Goal: Information Seeking & Learning: Learn about a topic

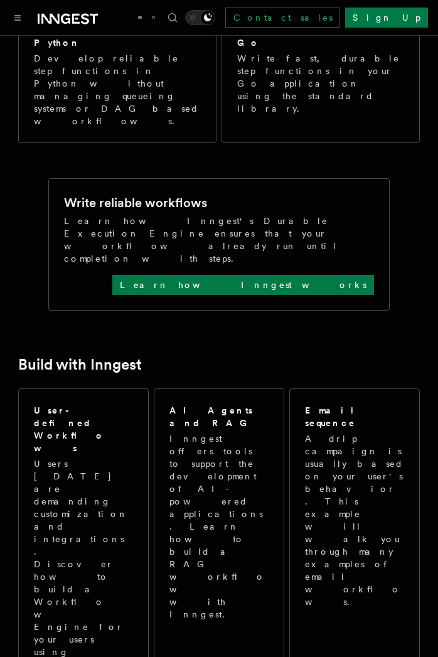
scroll to position [601, 0]
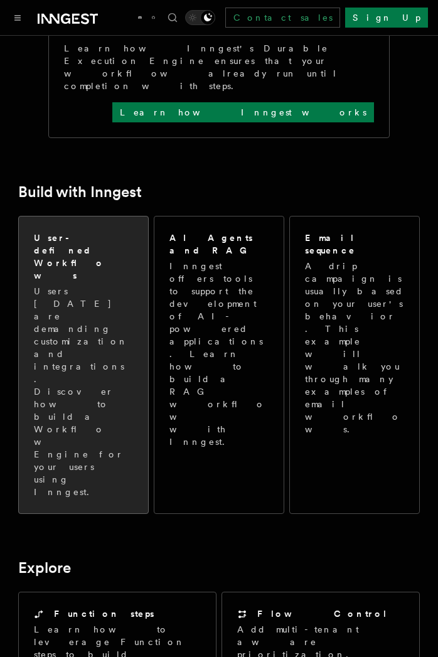
click at [109, 285] on p "Users [DATE] are demanding customization and integrations. Discover how to buil…" at bounding box center [83, 392] width 99 height 214
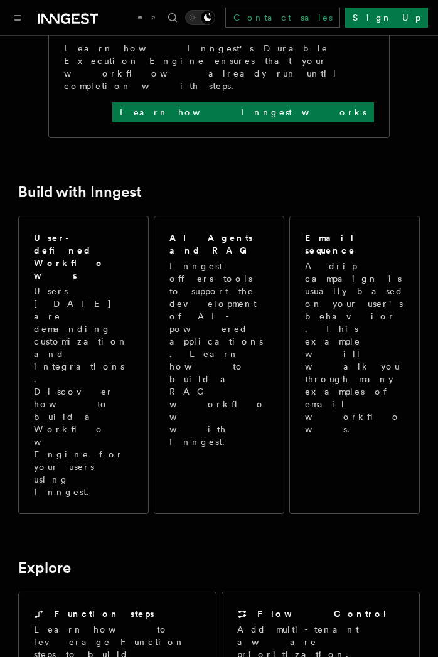
scroll to position [620, 0]
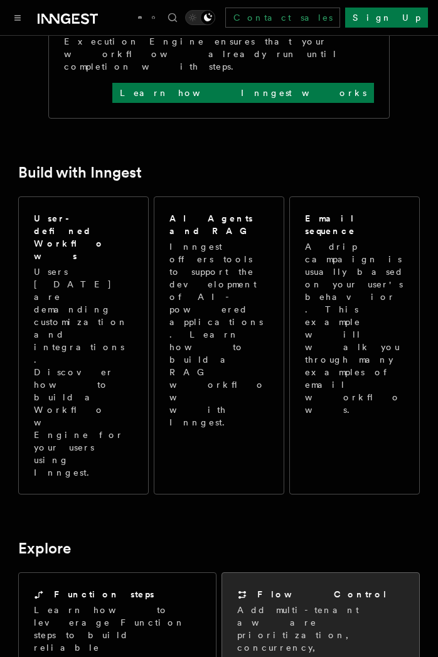
click at [279, 588] on h2 "Flow Control" at bounding box center [322, 594] width 131 height 13
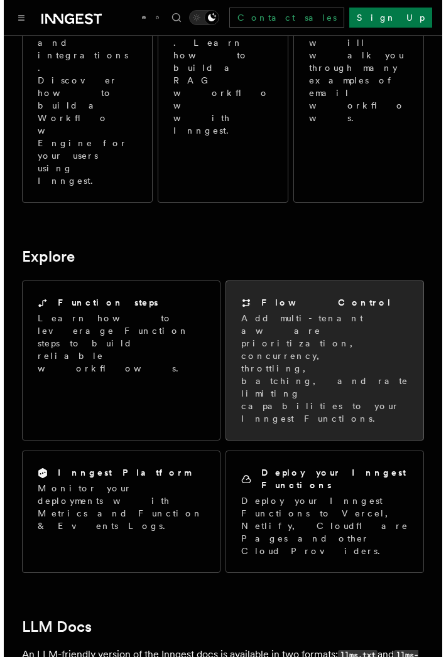
scroll to position [928, 0]
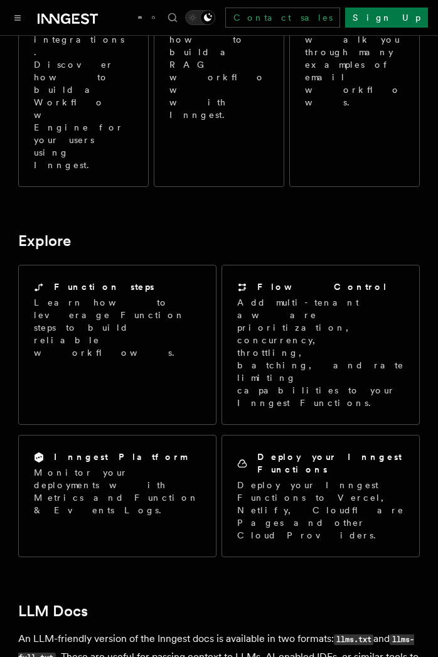
click at [30, 25] on div at bounding box center [54, 18] width 88 height 18
click at [18, 20] on icon "Toggle navigation" at bounding box center [18, 18] width 6 height 4
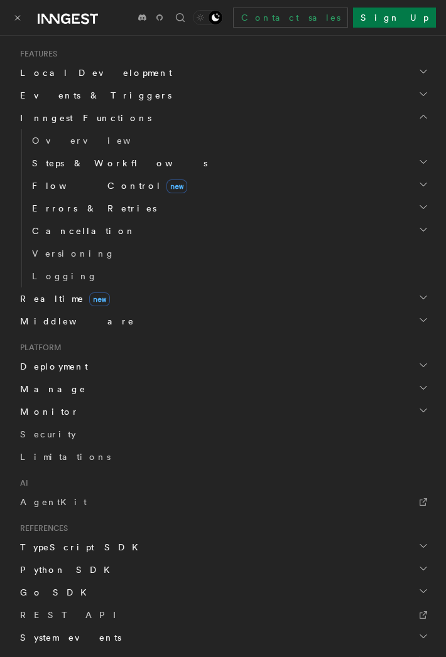
scroll to position [470, 0]
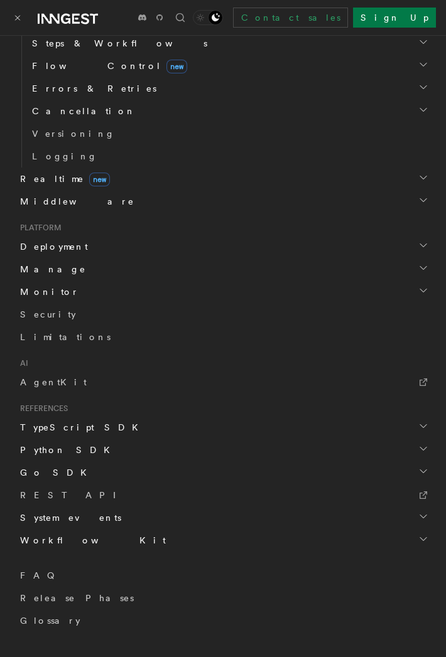
click at [61, 536] on span "Workflow Kit" at bounding box center [90, 540] width 151 height 13
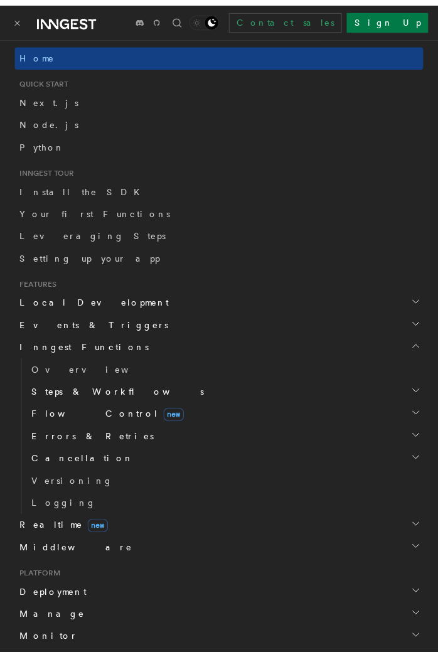
scroll to position [0, 0]
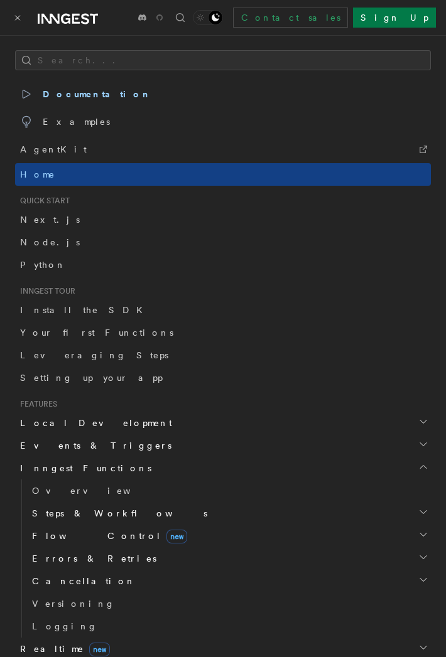
click at [163, 18] on icon at bounding box center [159, 17] width 6 height 6
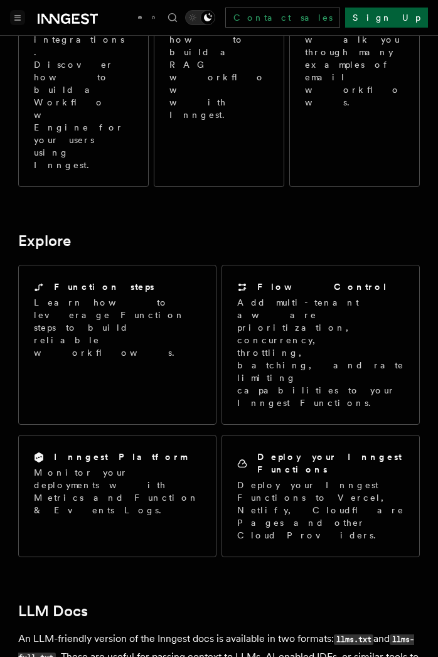
click at [409, 19] on link "Sign Up" at bounding box center [386, 18] width 83 height 20
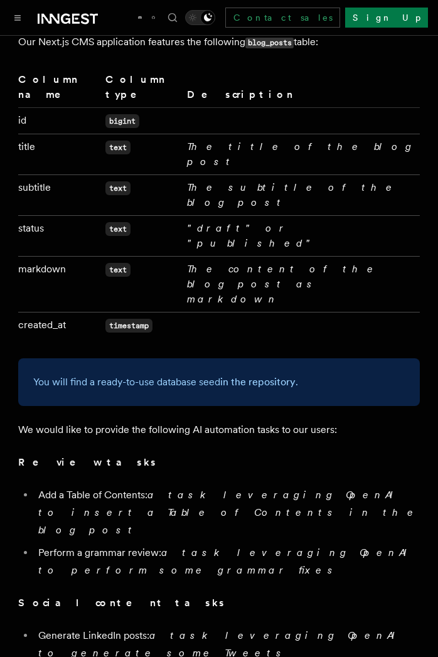
scroll to position [543, 0]
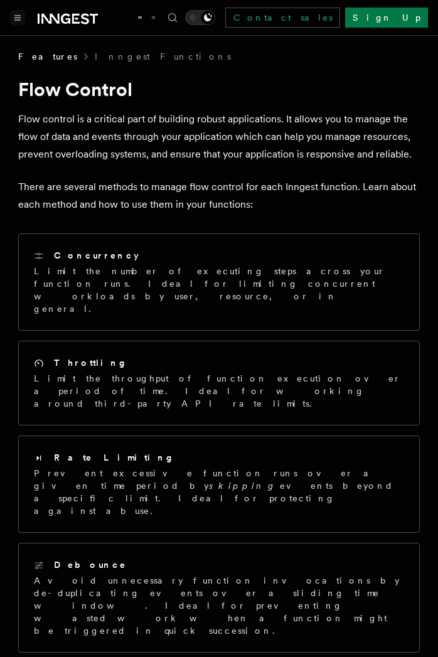
click at [18, 19] on icon "Toggle navigation" at bounding box center [18, 18] width 6 height 4
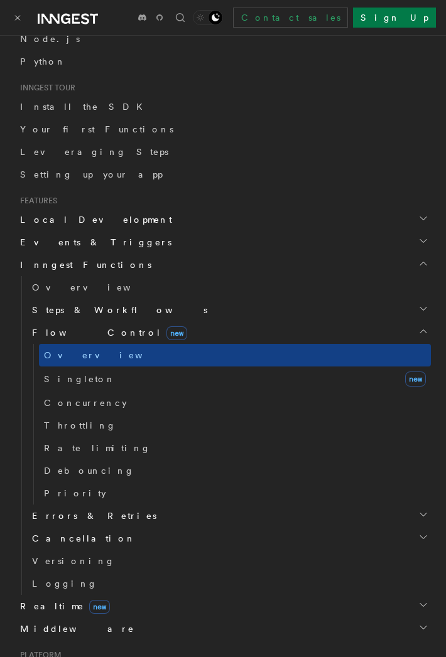
scroll to position [197, 0]
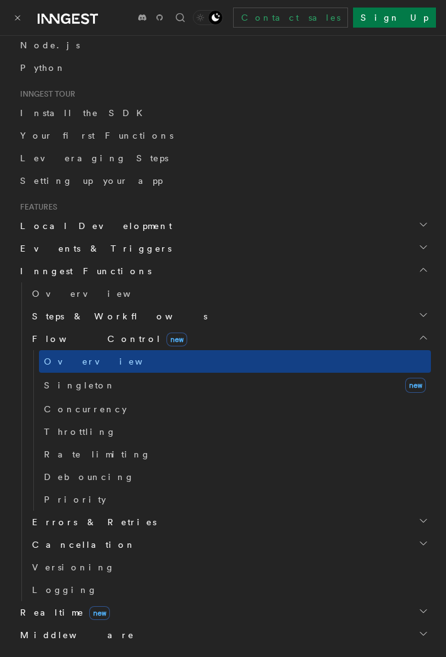
click at [103, 315] on span "Steps & Workflows" at bounding box center [117, 316] width 180 height 13
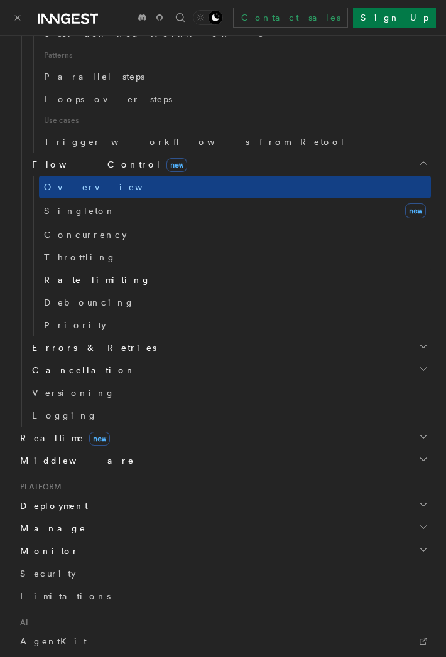
scroll to position [692, 0]
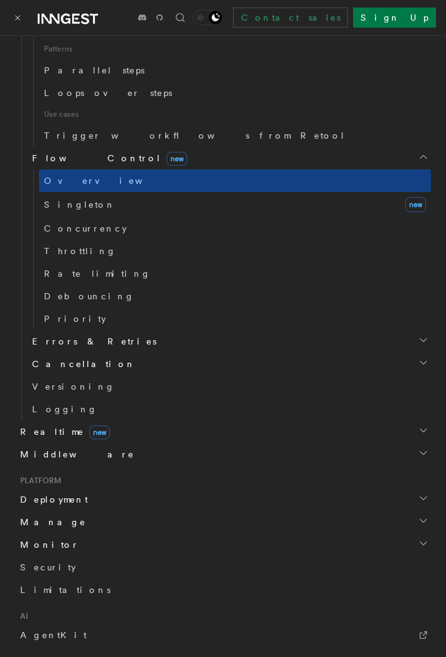
click at [48, 433] on span "Realtime new" at bounding box center [62, 432] width 95 height 13
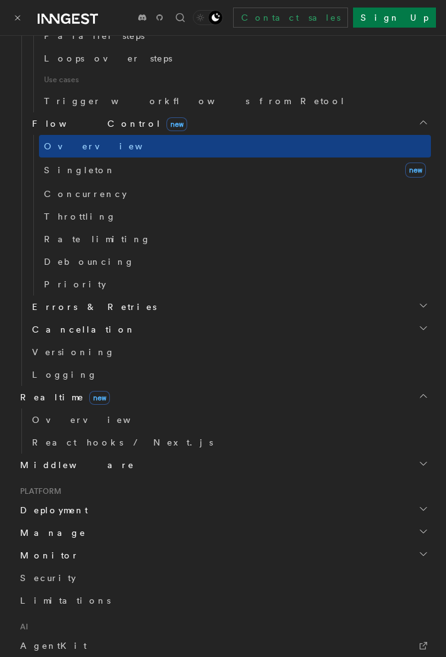
scroll to position [739, 0]
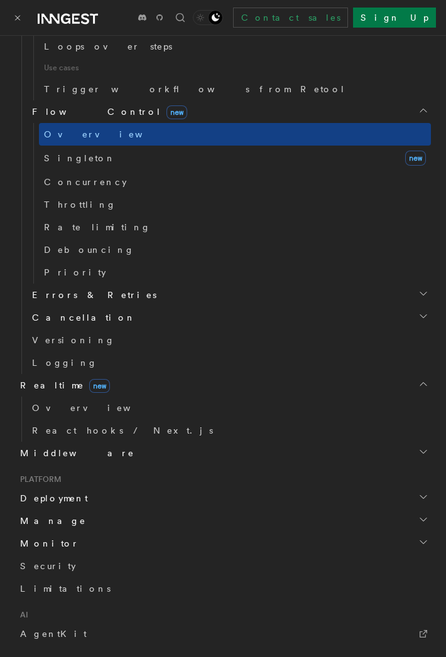
click at [48, 448] on span "Middleware" at bounding box center [74, 453] width 119 height 13
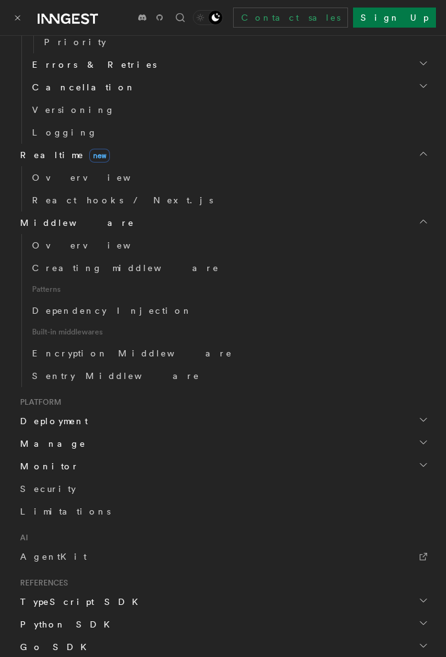
scroll to position [968, 0]
click at [50, 431] on h2 "Deployment" at bounding box center [223, 422] width 416 height 23
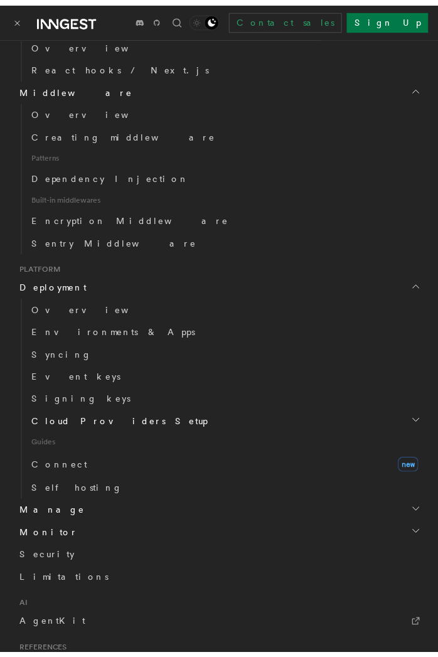
scroll to position [1180, 0]
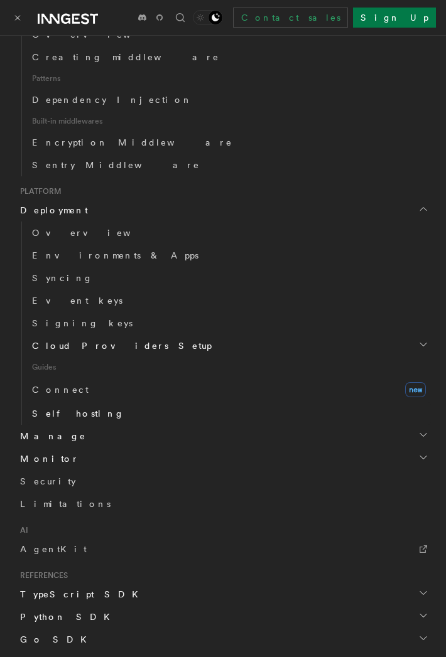
click at [56, 415] on span "Self hosting" at bounding box center [78, 414] width 92 height 10
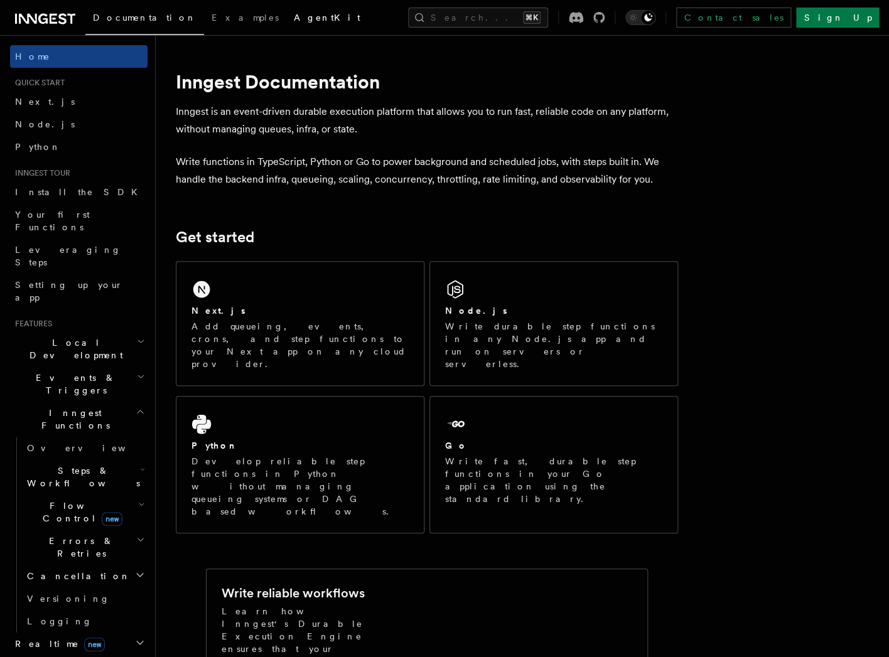
click at [286, 21] on link "AgentKit" at bounding box center [327, 19] width 82 height 30
click at [139, 460] on h2 "Steps & Workflows" at bounding box center [85, 477] width 126 height 35
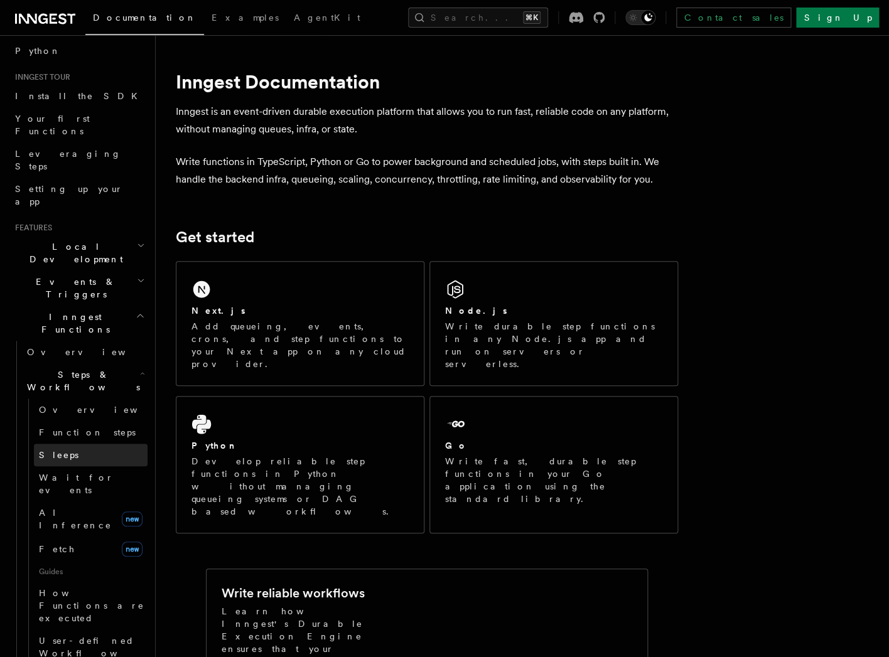
scroll to position [220, 0]
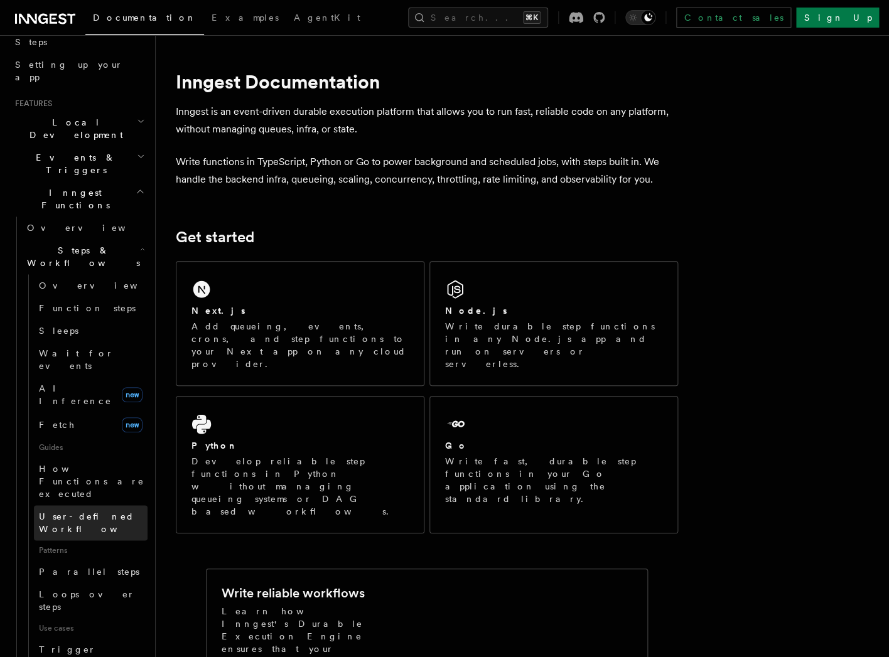
click at [98, 512] on span "User-defined Workflows" at bounding box center [95, 523] width 113 height 23
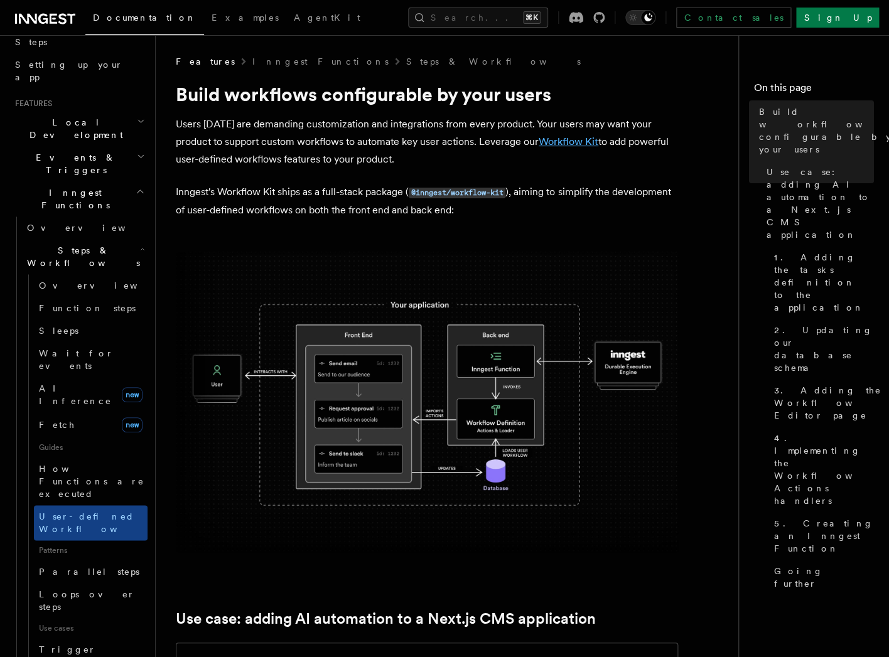
click at [585, 141] on link "Workflow Kit" at bounding box center [569, 142] width 60 height 12
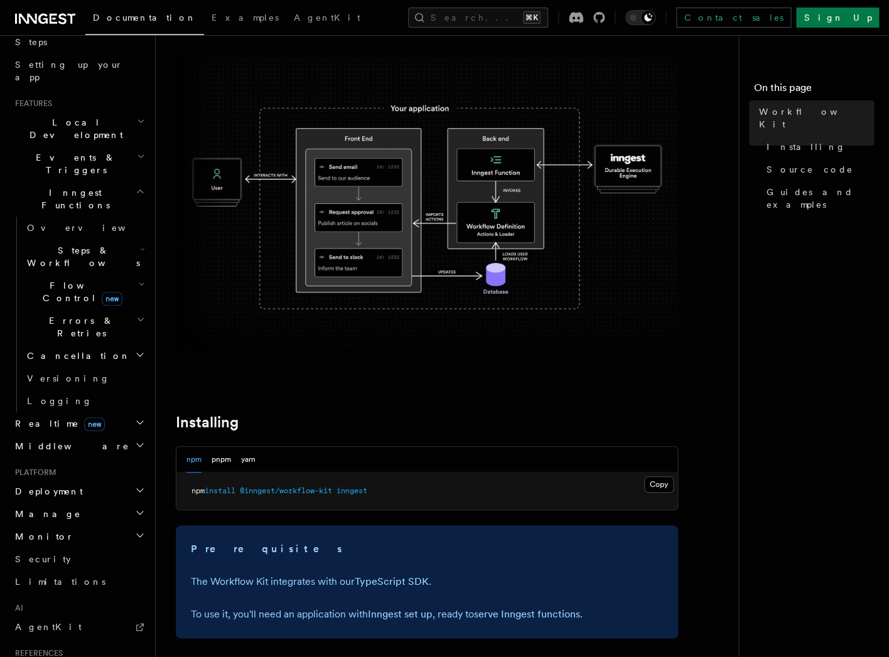
scroll to position [160, 0]
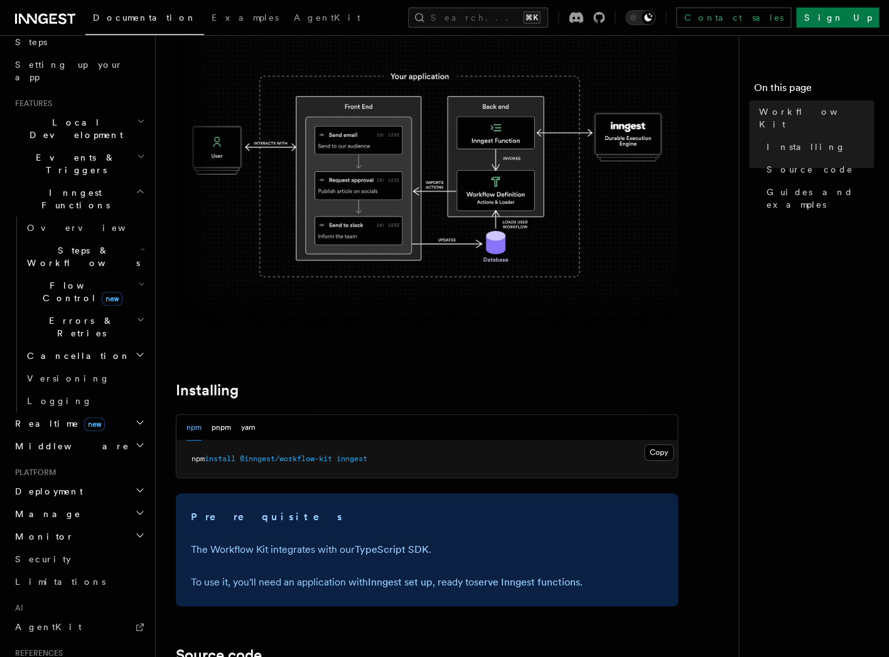
click at [210, 428] on div "npm pnpm yarn" at bounding box center [221, 428] width 69 height 26
click at [215, 426] on button "pnpm" at bounding box center [221, 428] width 19 height 26
click at [658, 456] on button "Copy Copied" at bounding box center [659, 453] width 30 height 16
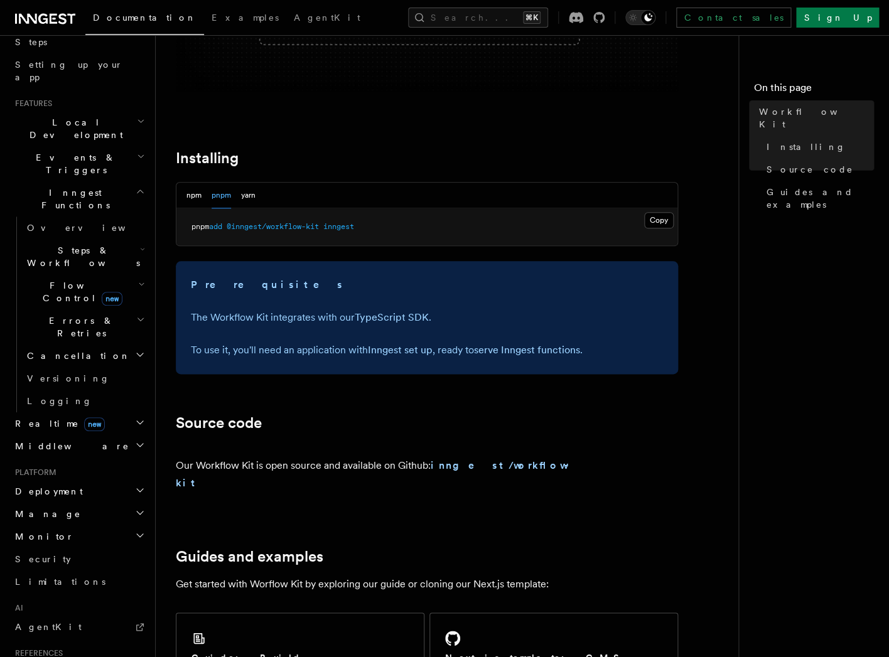
scroll to position [516, 0]
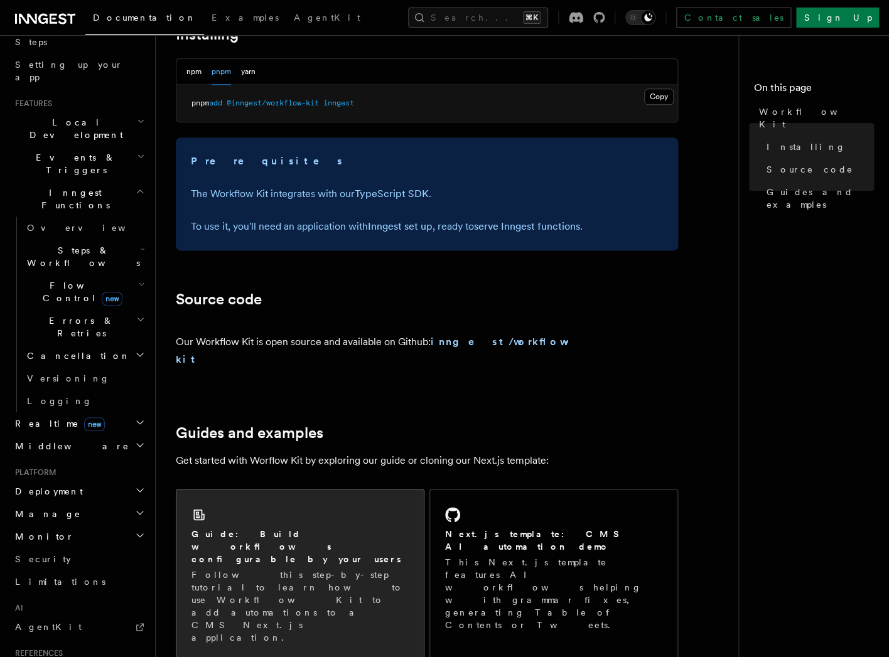
click at [317, 528] on h2 "Guide: Build workflows configurable by your users" at bounding box center [300, 547] width 217 height 38
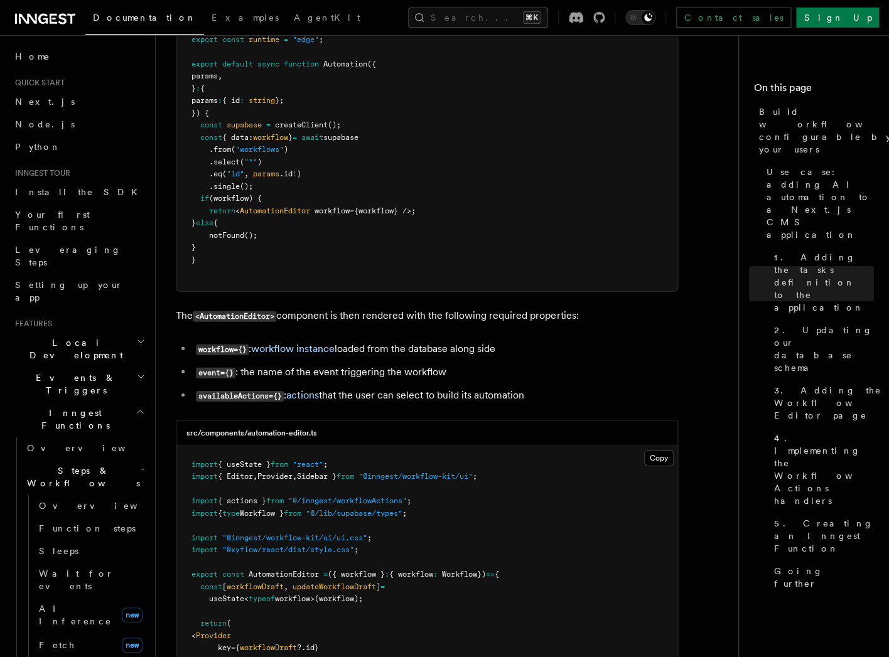
scroll to position [2956, 0]
